Goal: Task Accomplishment & Management: Manage account settings

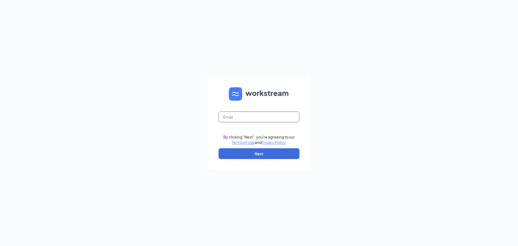
click at [256, 116] on input "text" at bounding box center [259, 116] width 81 height 11
click at [230, 120] on input "text" at bounding box center [259, 116] width 81 height 11
type input "[EMAIL_ADDRESS][PERSON_NAME][DOMAIN_NAME]"
click at [260, 153] on button "Next" at bounding box center [259, 153] width 81 height 11
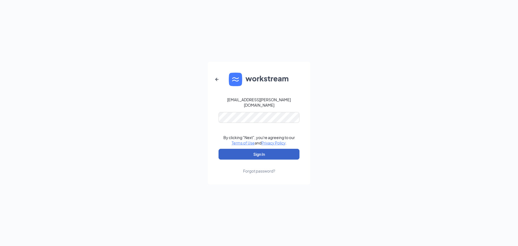
click at [241, 149] on button "Sign In" at bounding box center [259, 154] width 81 height 11
